Goal: Task Accomplishment & Management: Use online tool/utility

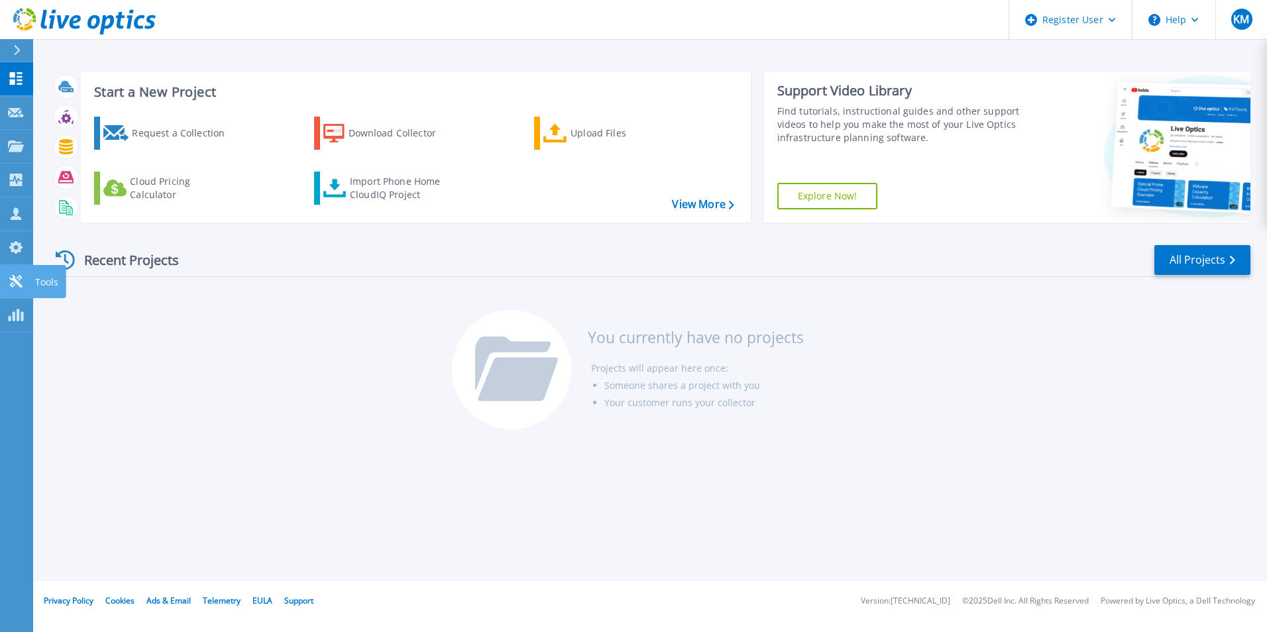
click at [12, 280] on icon at bounding box center [15, 281] width 13 height 13
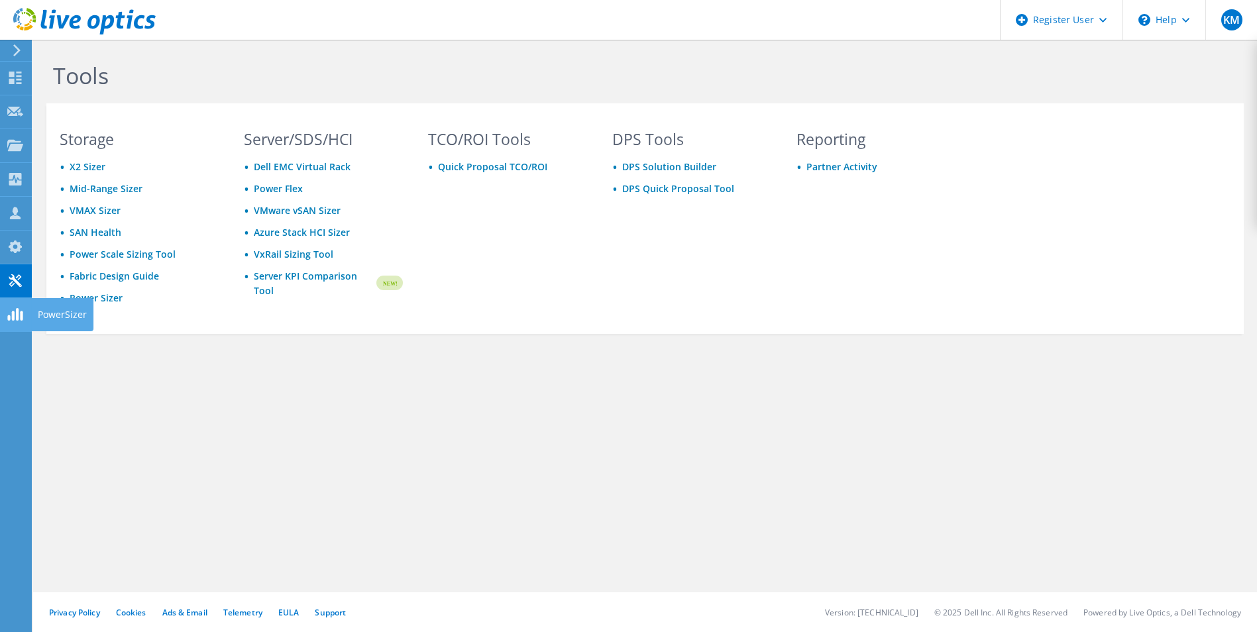
click at [10, 316] on use at bounding box center [14, 314] width 15 height 13
click at [11, 207] on icon at bounding box center [15, 213] width 16 height 13
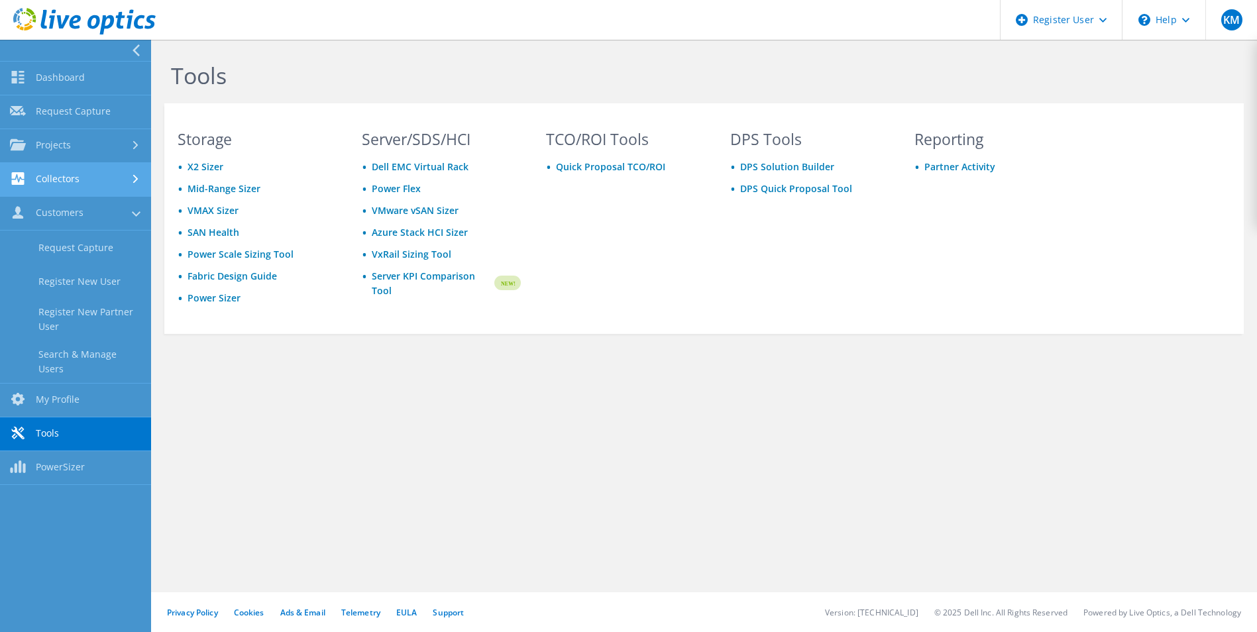
click at [131, 184] on link "Collectors" at bounding box center [75, 180] width 151 height 34
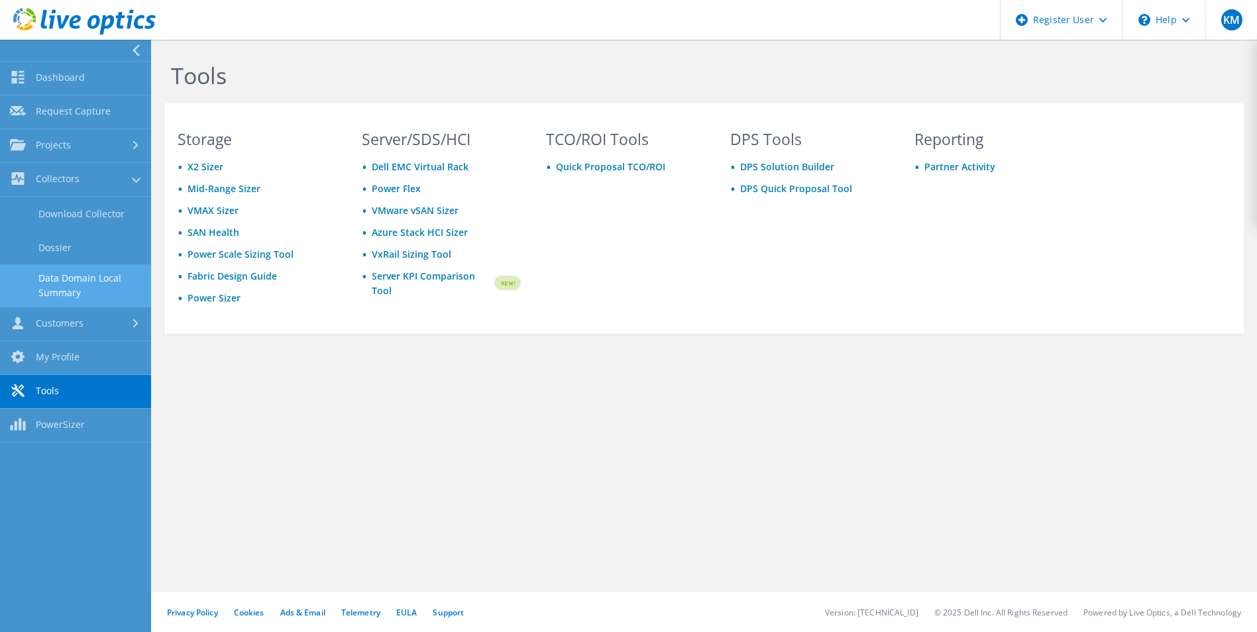
click at [76, 282] on link "Data Domain Local Summary" at bounding box center [75, 285] width 151 height 42
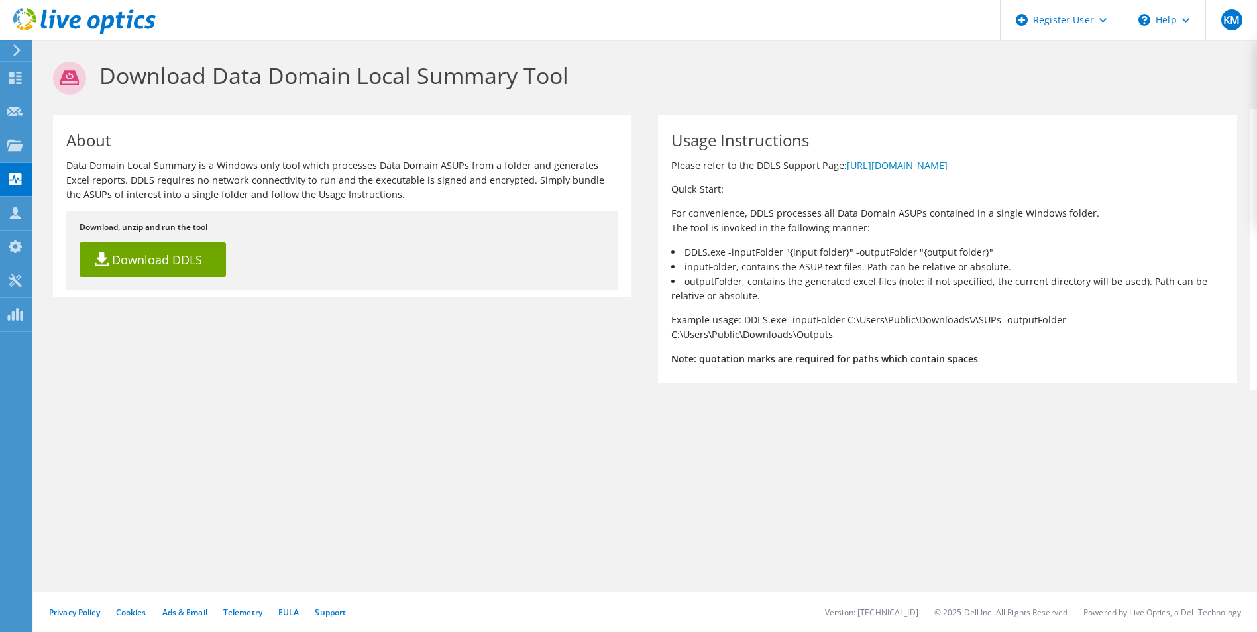
click at [948, 164] on link "[URL][DOMAIN_NAME]" at bounding box center [897, 165] width 101 height 13
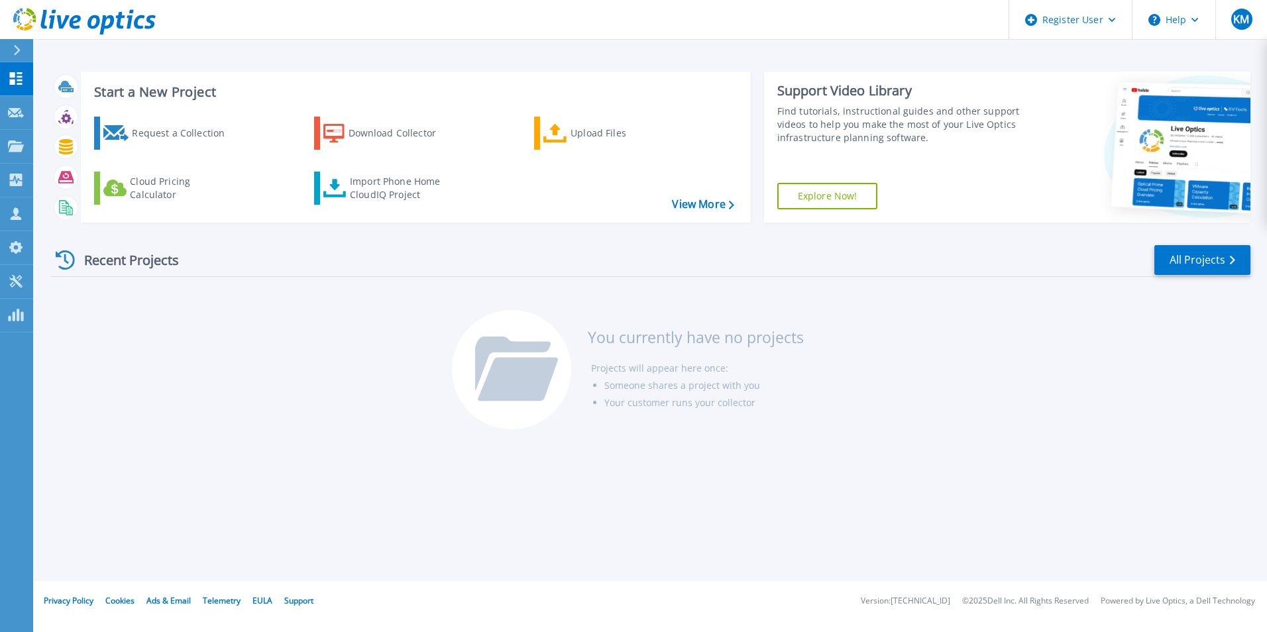
click at [0, 146] on html "Register User Help KM Dell User [PERSON_NAME] [PERSON_NAME][EMAIL_ADDRESS][PERS…" at bounding box center [633, 290] width 1267 height 581
click at [17, 172] on link "Collectors Collectors" at bounding box center [16, 181] width 33 height 34
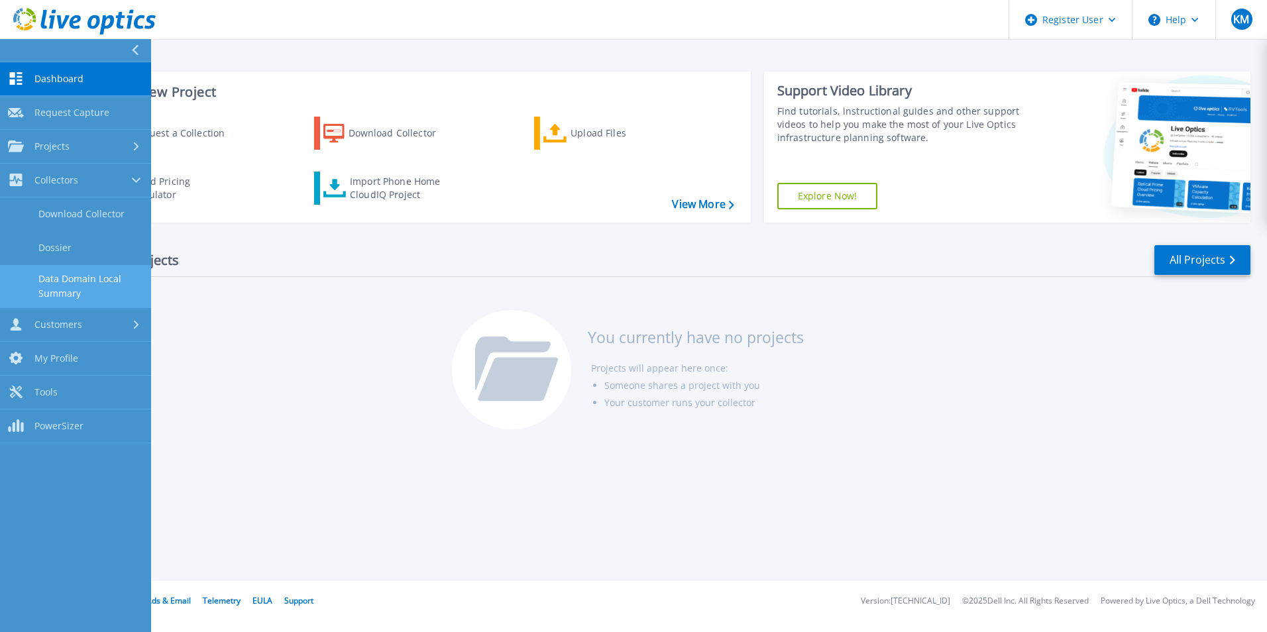
click at [97, 288] on link "Data Domain Local Summary" at bounding box center [75, 286] width 151 height 42
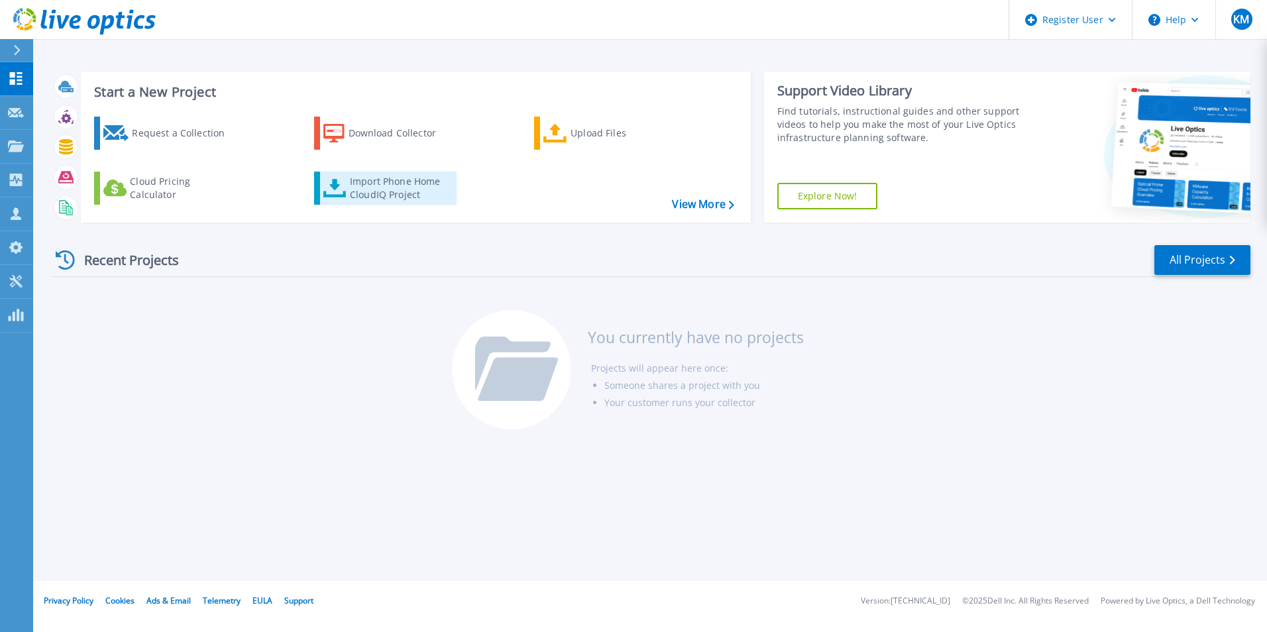
click at [412, 192] on div "Import Phone Home CloudIQ Project" at bounding box center [401, 188] width 103 height 27
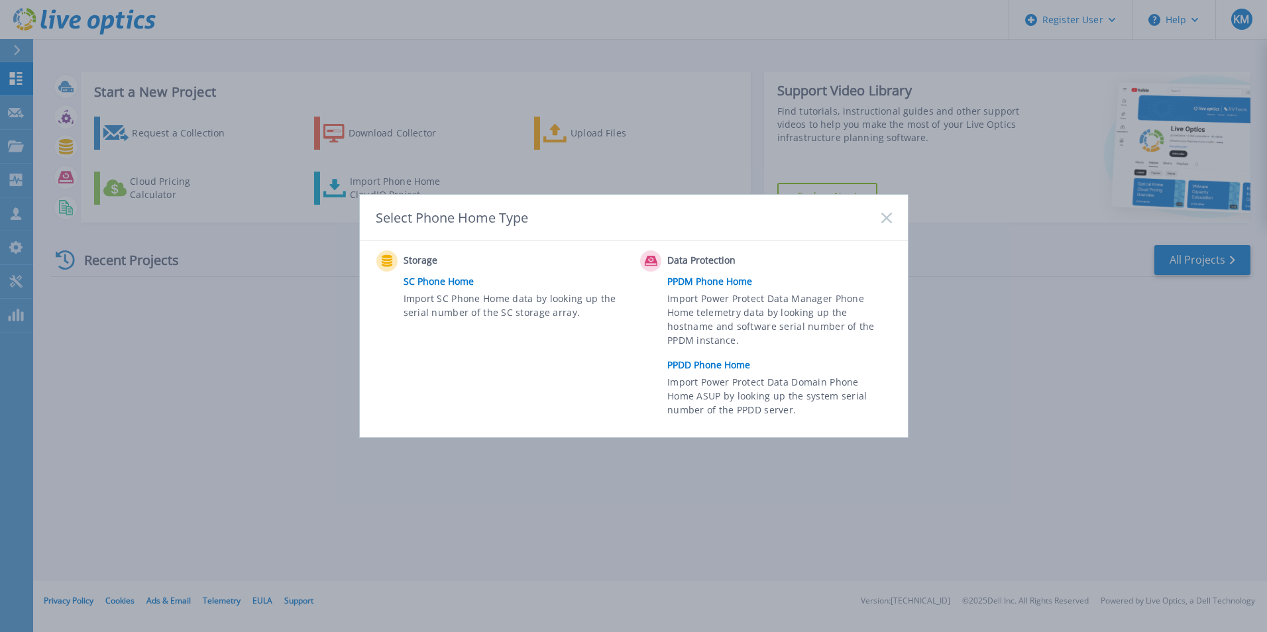
click at [704, 365] on link "PPDD Phone Home" at bounding box center [782, 365] width 231 height 20
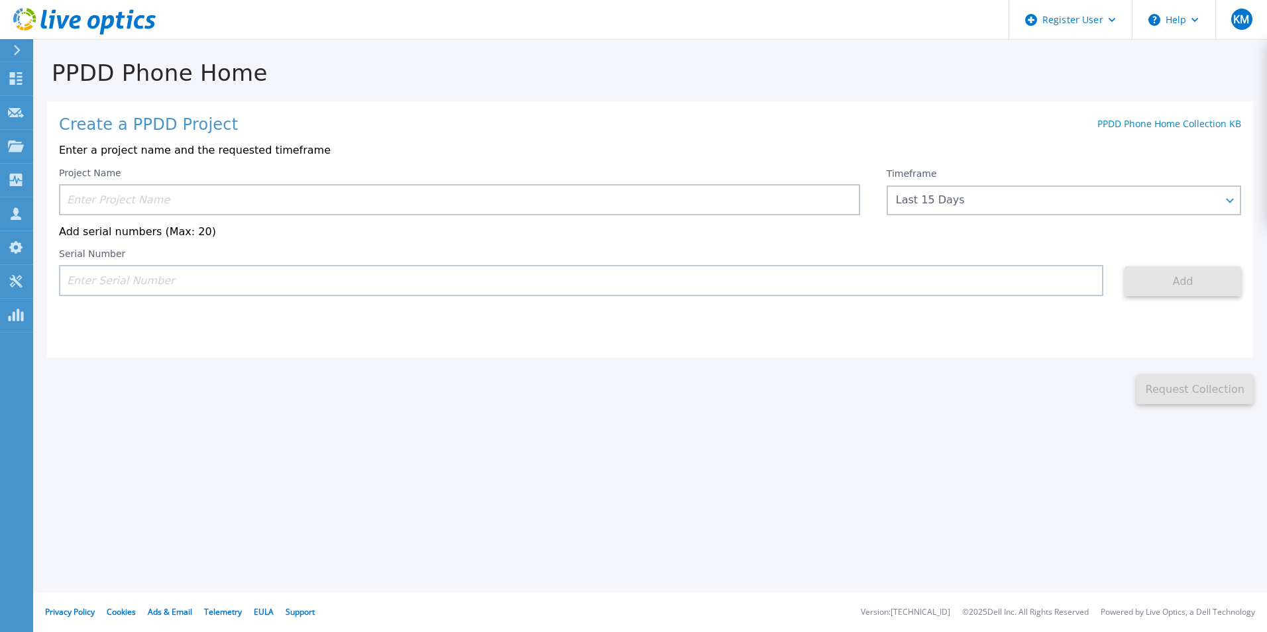
click at [395, 198] on input at bounding box center [459, 199] width 801 height 31
drag, startPoint x: 331, startPoint y: 205, endPoint x: 331, endPoint y: 196, distance: 8.6
click at [331, 205] on input at bounding box center [459, 199] width 801 height 31
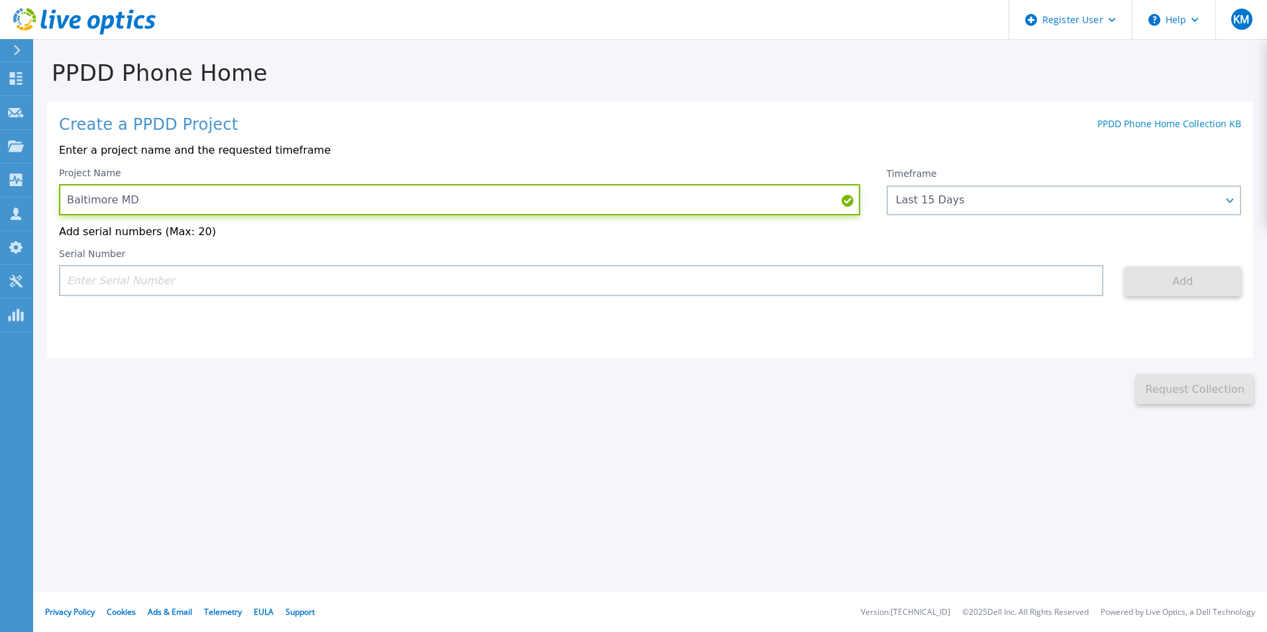
click at [485, 204] on input "Baltimore MD" at bounding box center [459, 199] width 801 height 31
type input "Baltimore MD Mammola"
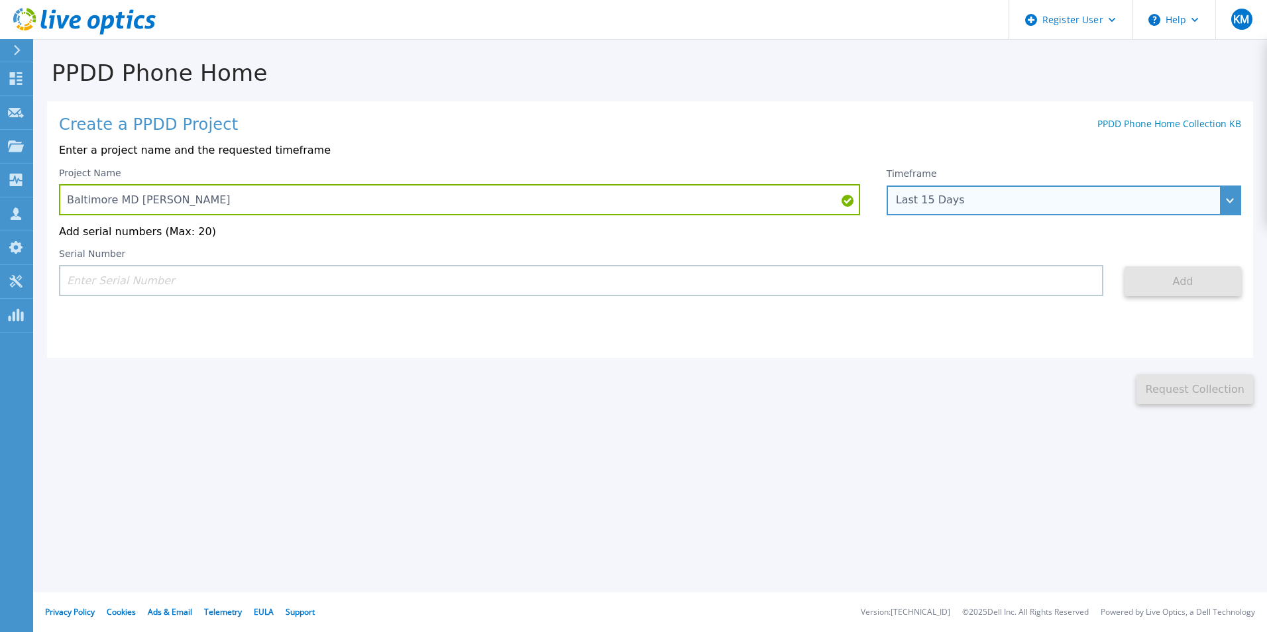
click at [1228, 192] on div "Last 15 Days" at bounding box center [1064, 201] width 355 height 30
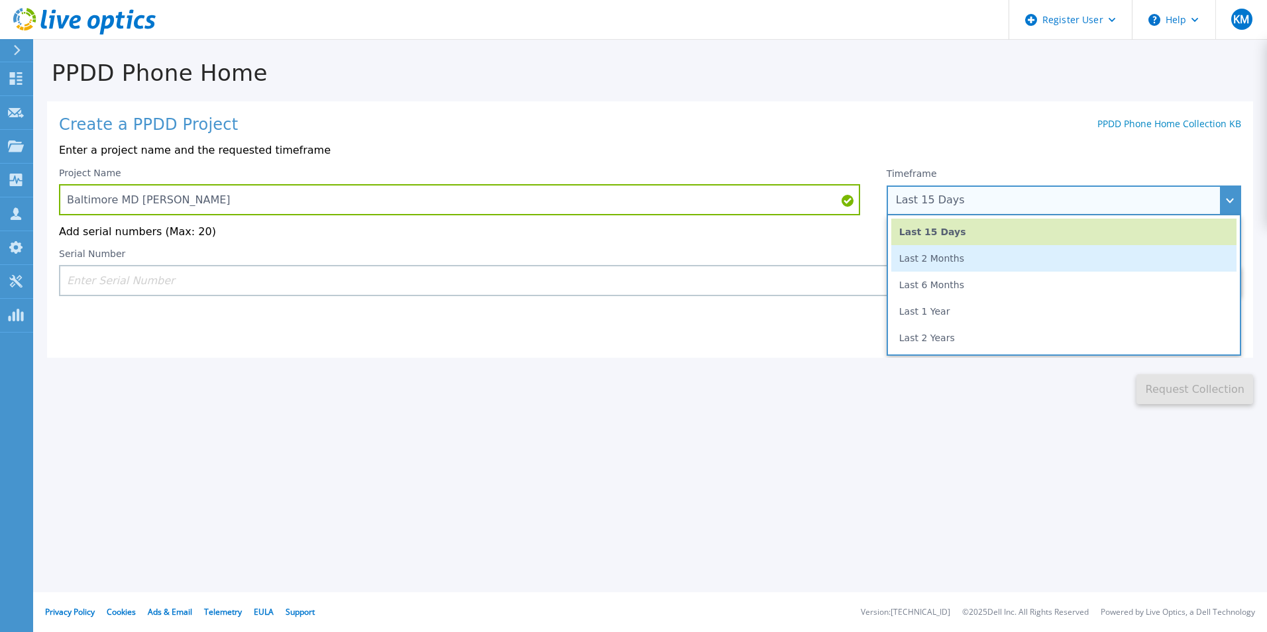
click at [1124, 257] on li "Last 2 Months" at bounding box center [1063, 258] width 345 height 27
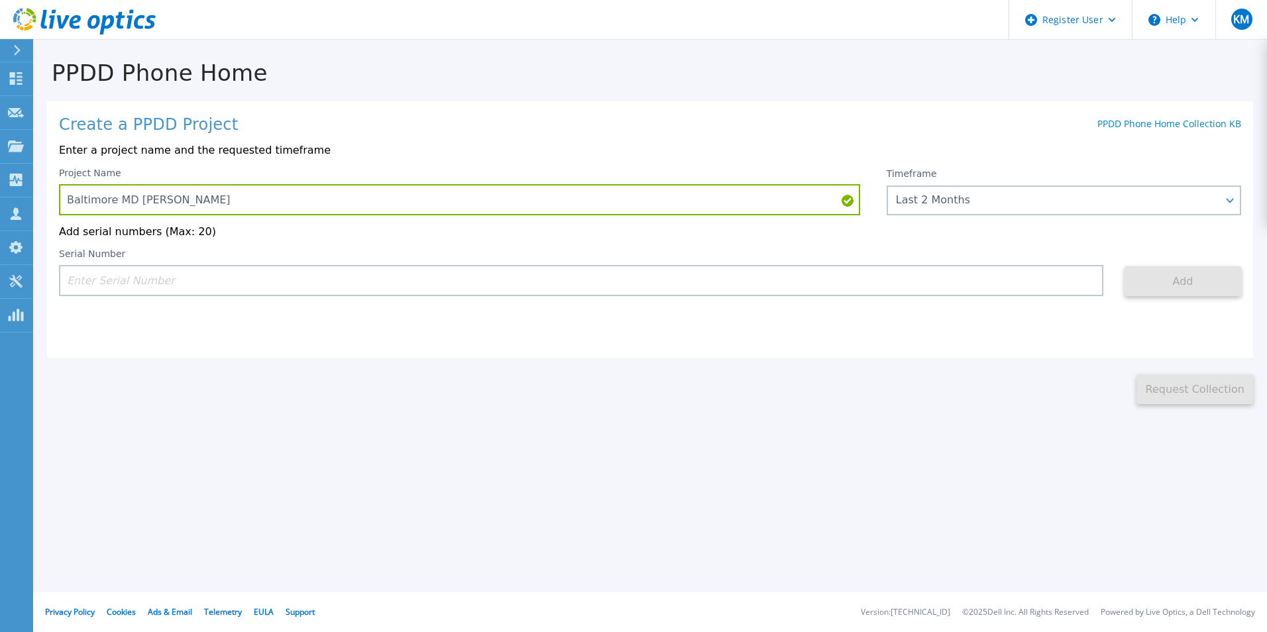
click at [888, 282] on input at bounding box center [581, 280] width 1045 height 31
paste input "14PS9Z2"
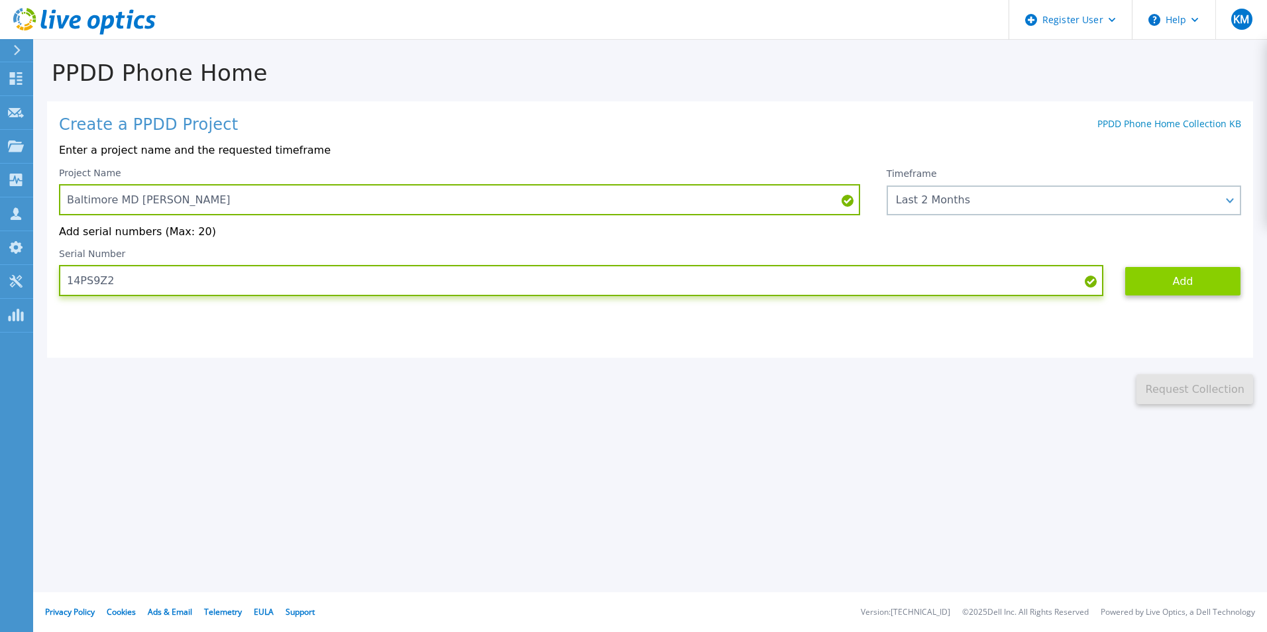
type input "14PS9Z2"
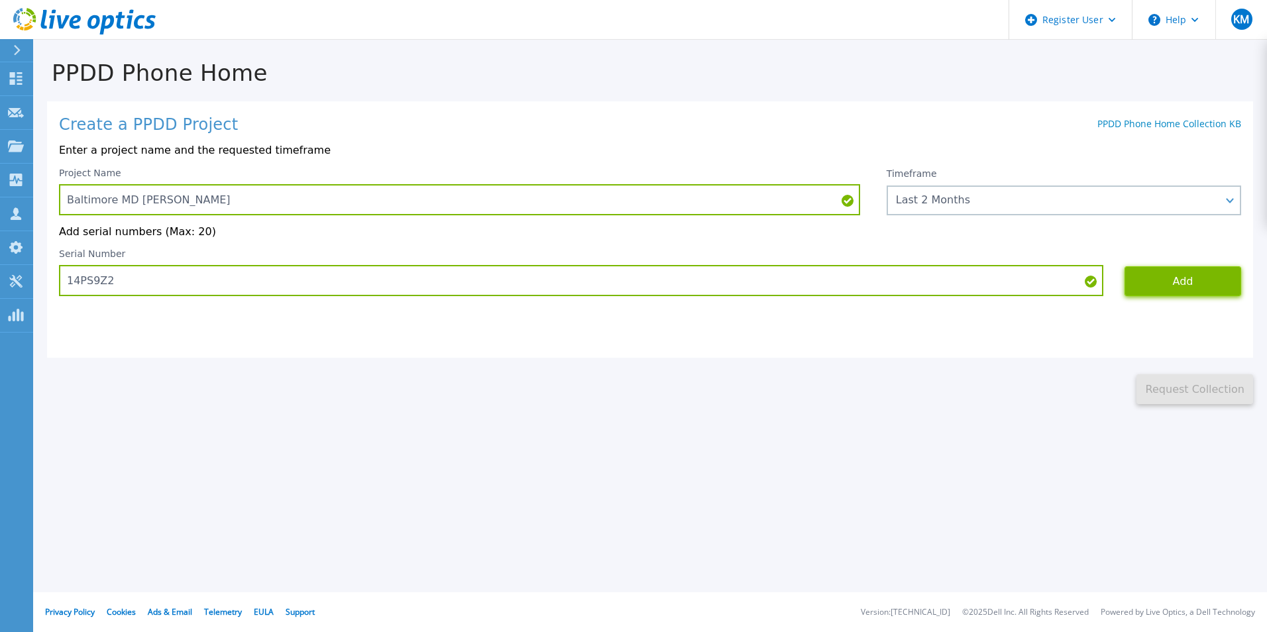
click at [1216, 293] on button "Add" at bounding box center [1183, 281] width 117 height 30
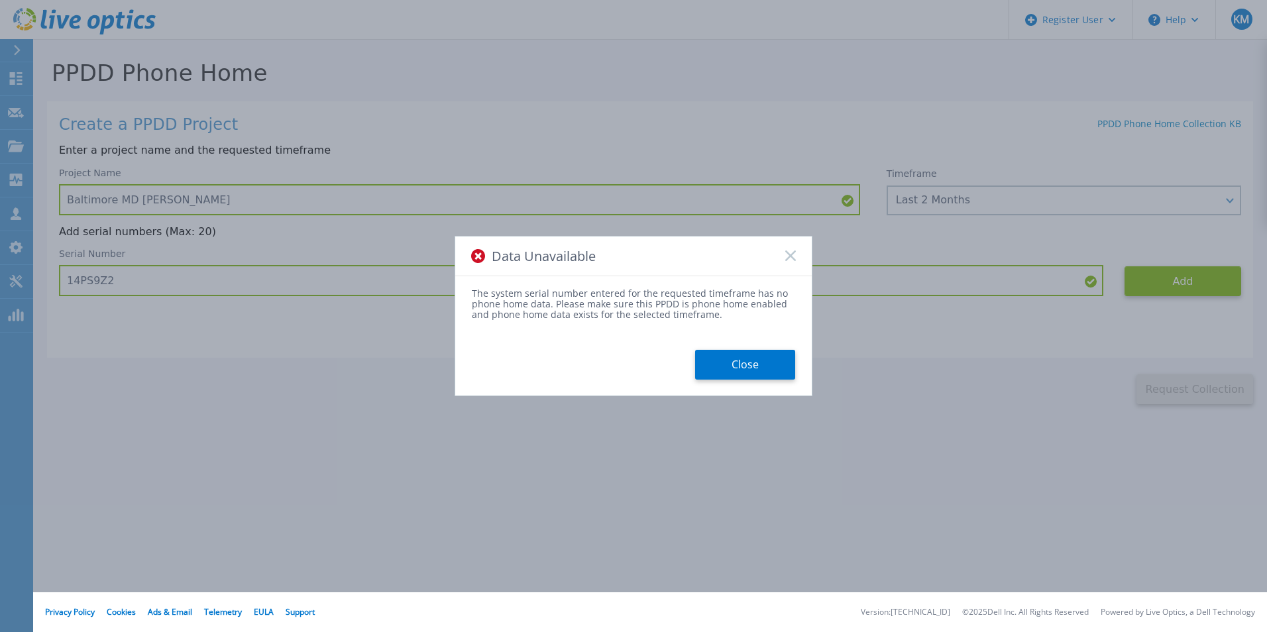
click at [789, 257] on rect at bounding box center [790, 256] width 11 height 11
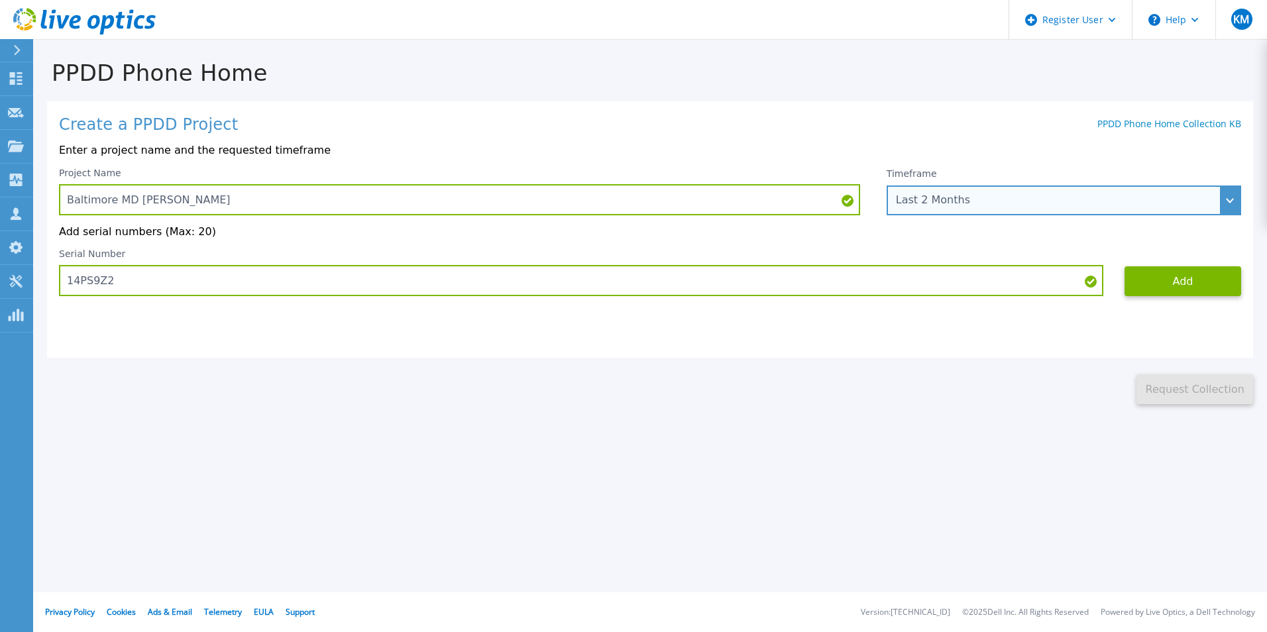
click at [990, 202] on div "Last 2 Months" at bounding box center [1056, 200] width 321 height 12
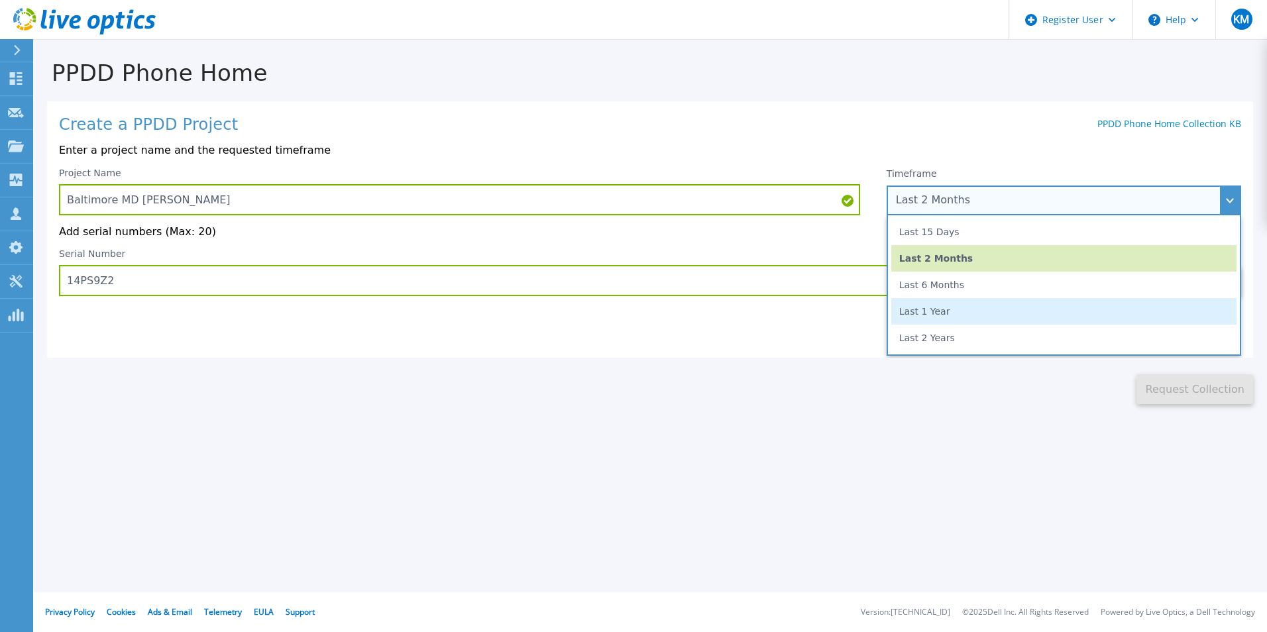
click at [972, 300] on li "Last 1 Year" at bounding box center [1063, 311] width 345 height 27
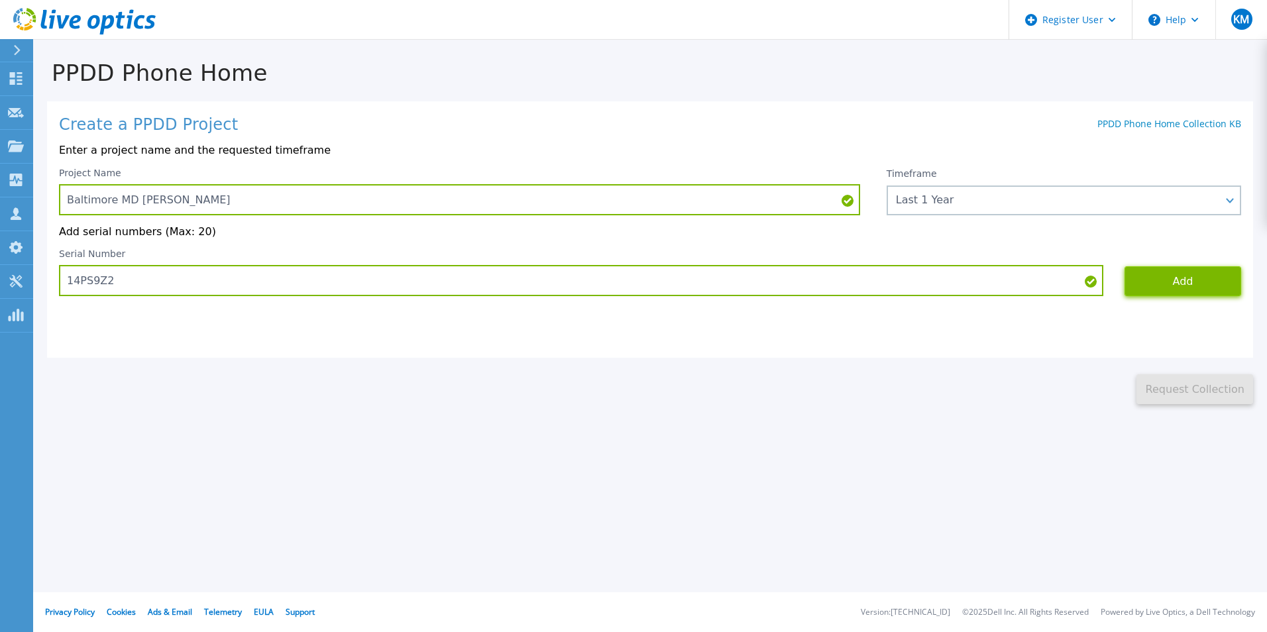
click at [1184, 289] on button "Add" at bounding box center [1183, 281] width 117 height 30
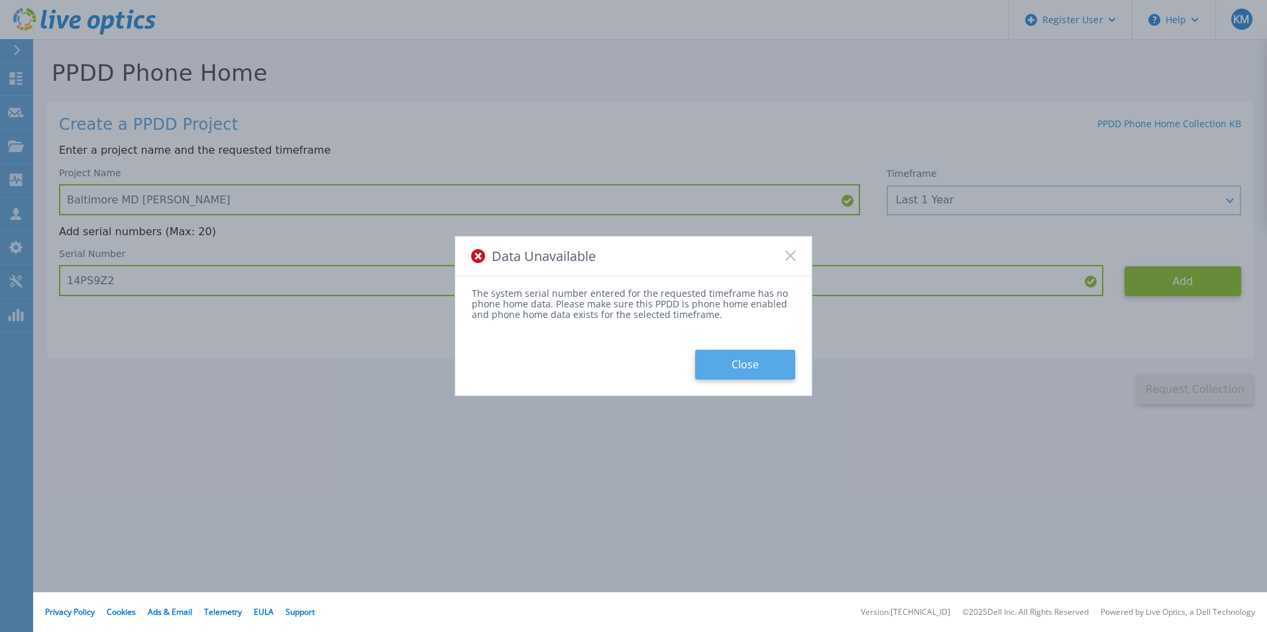
click at [738, 363] on button "Close" at bounding box center [745, 365] width 100 height 30
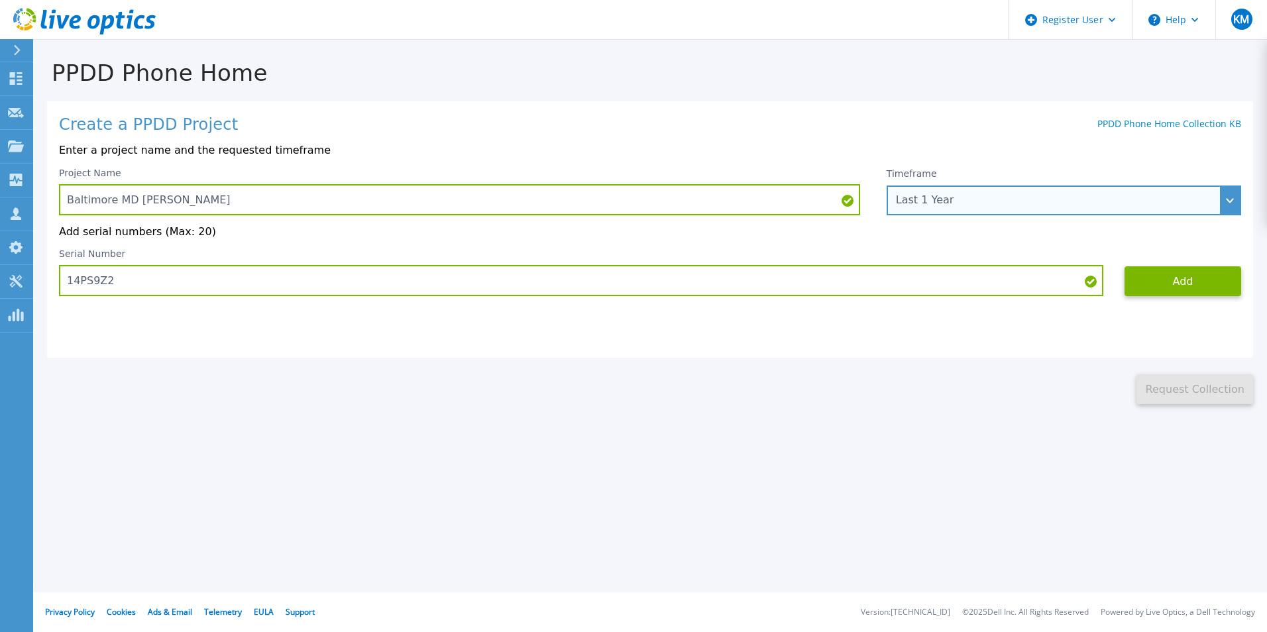
click at [988, 197] on div "Last 1 Year" at bounding box center [1056, 200] width 321 height 12
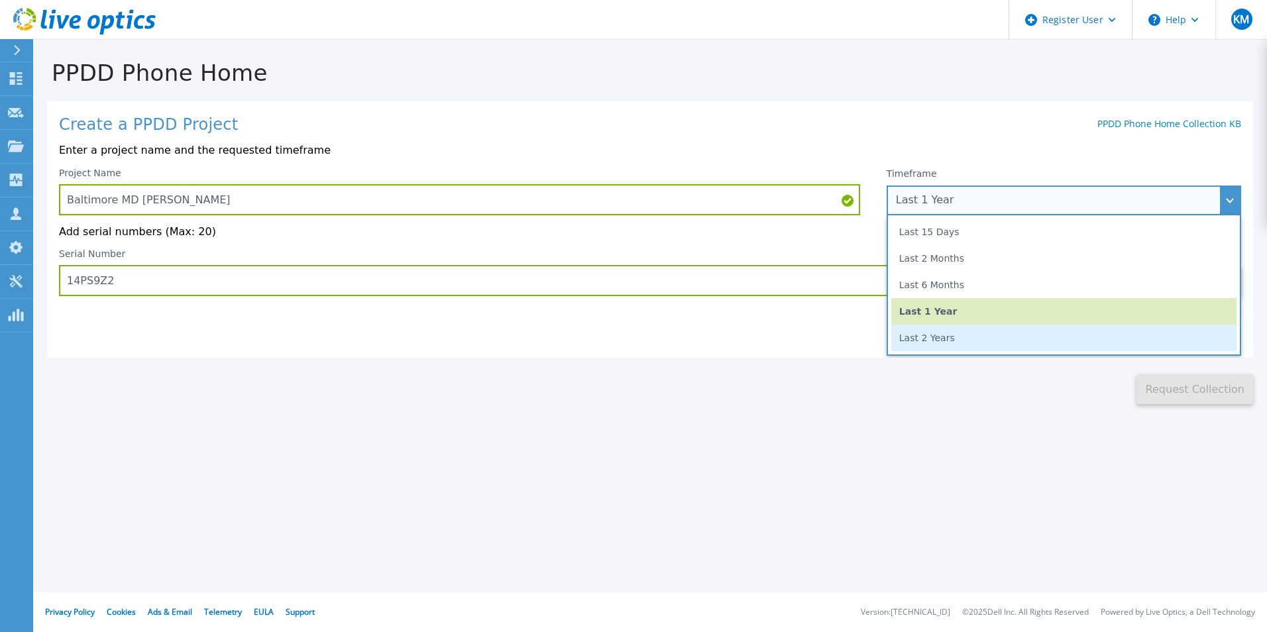
click at [964, 329] on li "Last 2 Years" at bounding box center [1063, 338] width 345 height 27
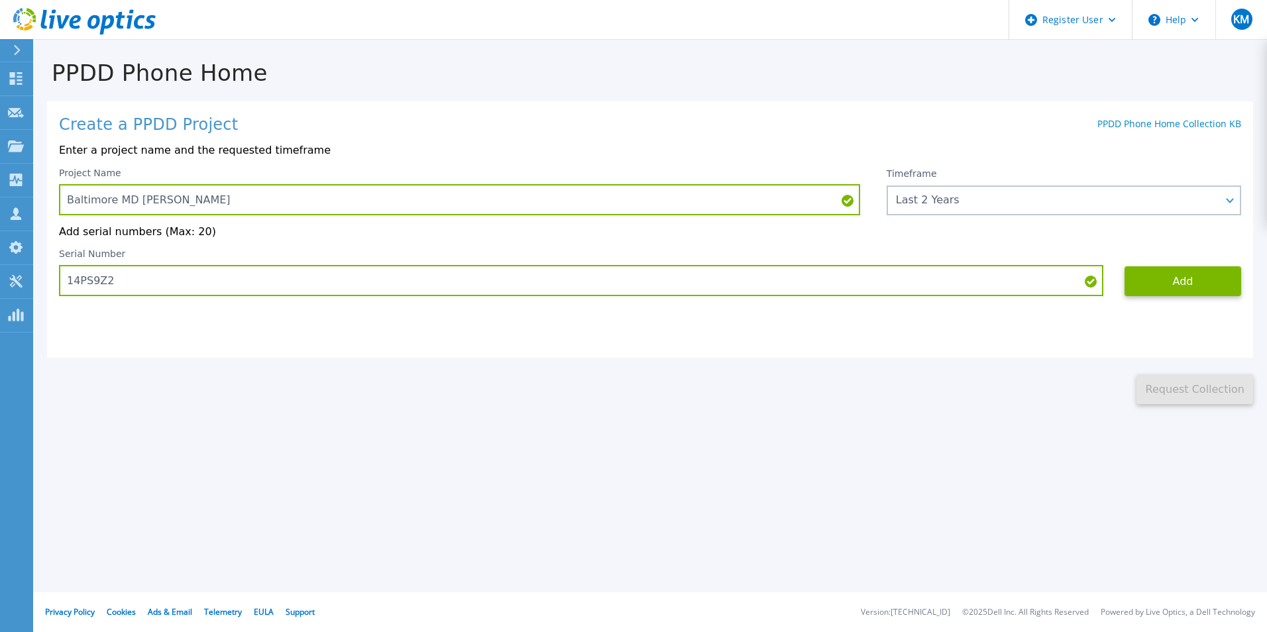
click at [1123, 288] on div "Serial Number 14PS9Z2" at bounding box center [592, 273] width 1066 height 48
click at [1143, 286] on button "Add" at bounding box center [1183, 281] width 117 height 30
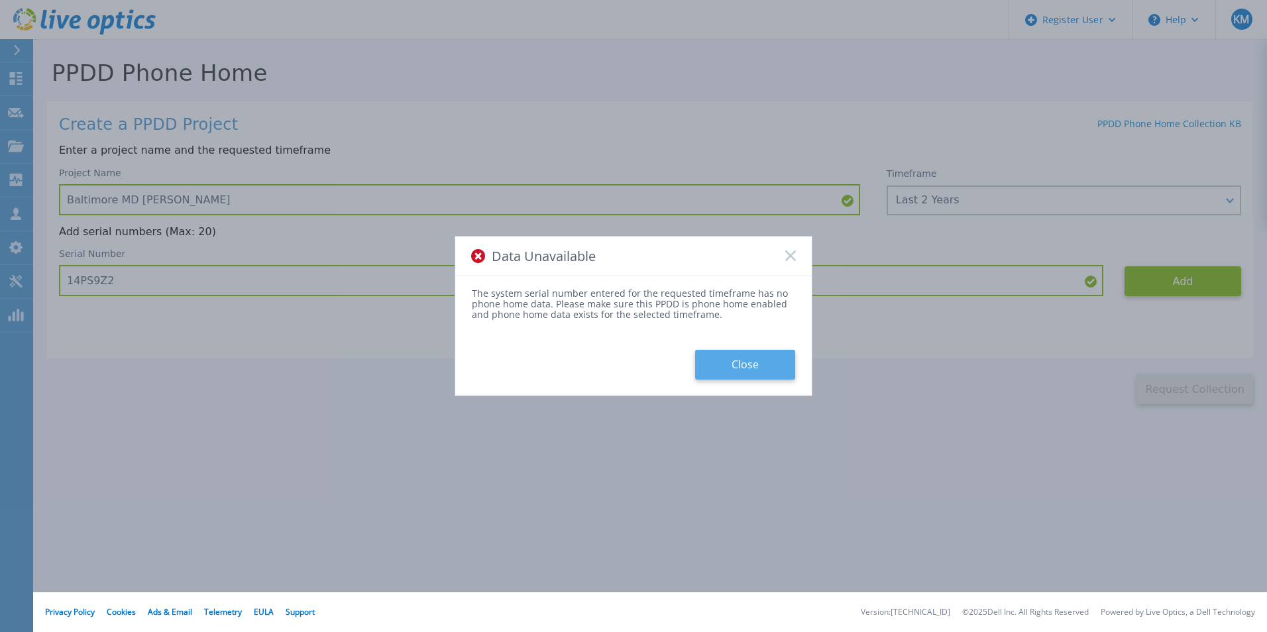
click at [758, 355] on button "Close" at bounding box center [745, 365] width 100 height 30
